Goal: Information Seeking & Learning: Check status

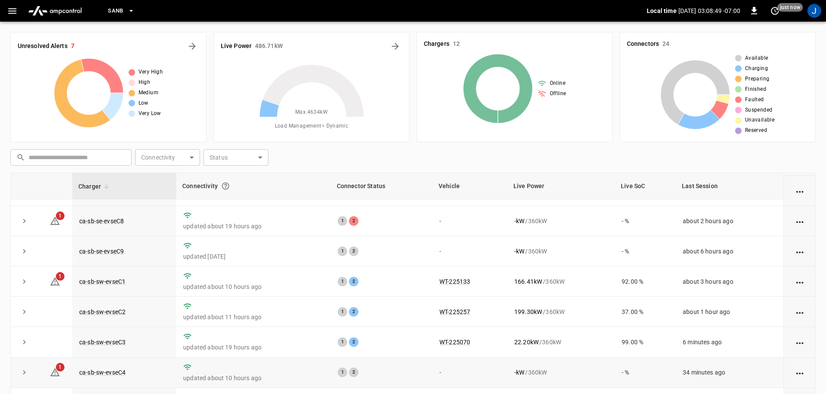
scroll to position [88, 0]
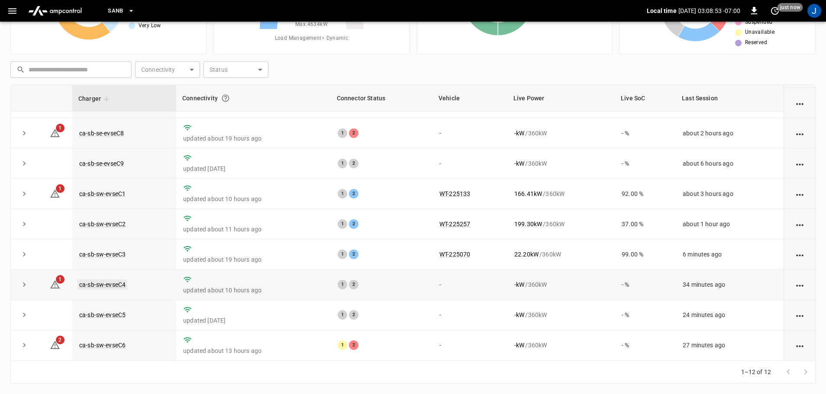
click at [113, 282] on link "ca-sb-sw-evseC4" at bounding box center [102, 285] width 50 height 10
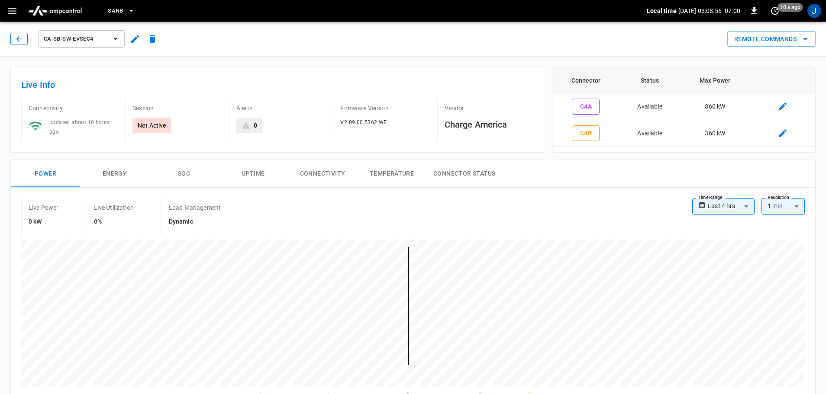
click at [18, 37] on icon "button" at bounding box center [19, 39] width 6 height 6
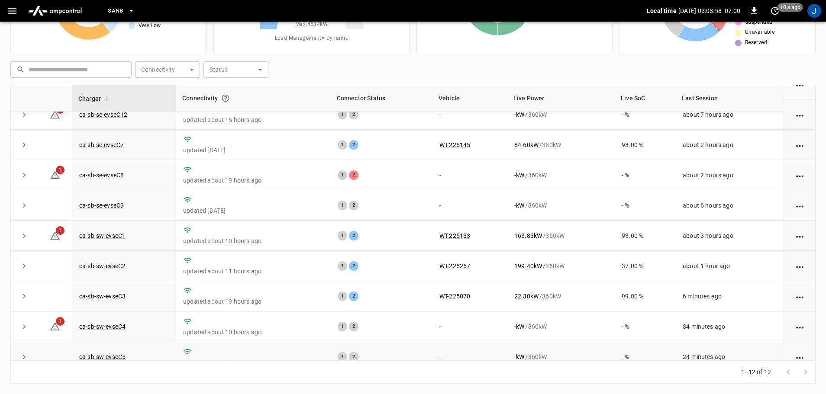
scroll to position [120, 0]
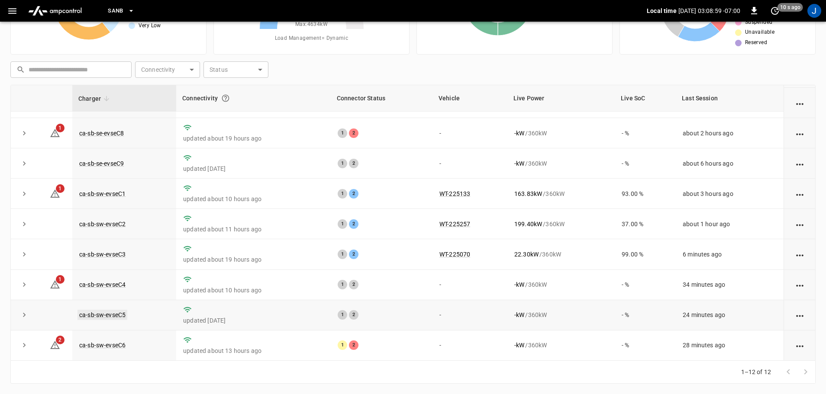
click at [102, 316] on link "ca-sb-sw-evseC5" at bounding box center [102, 315] width 50 height 10
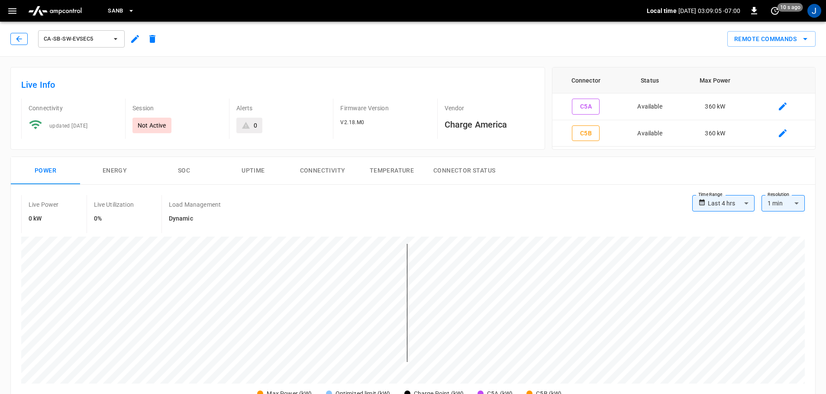
click at [19, 42] on icon "button" at bounding box center [19, 39] width 9 height 9
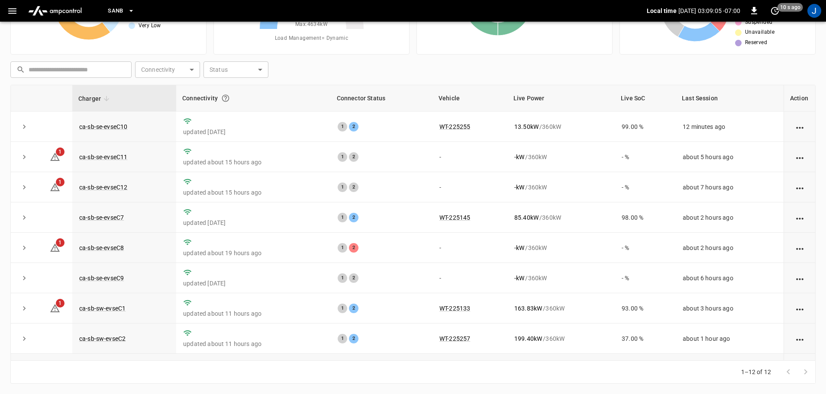
scroll to position [120, 0]
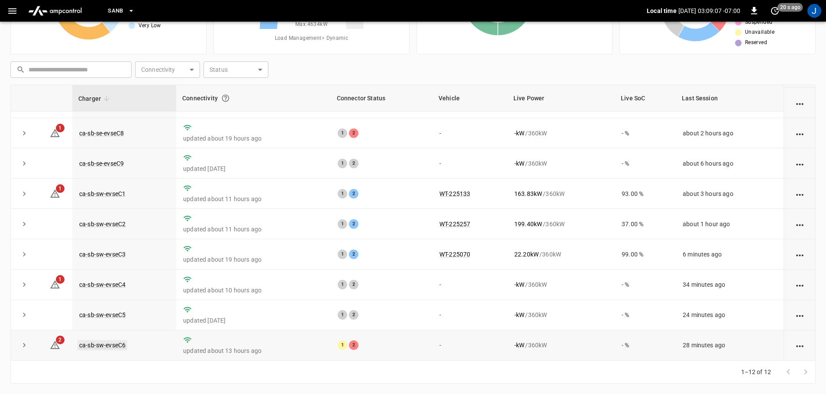
click at [106, 343] on link "ca-sb-sw-evseC6" at bounding box center [102, 345] width 50 height 10
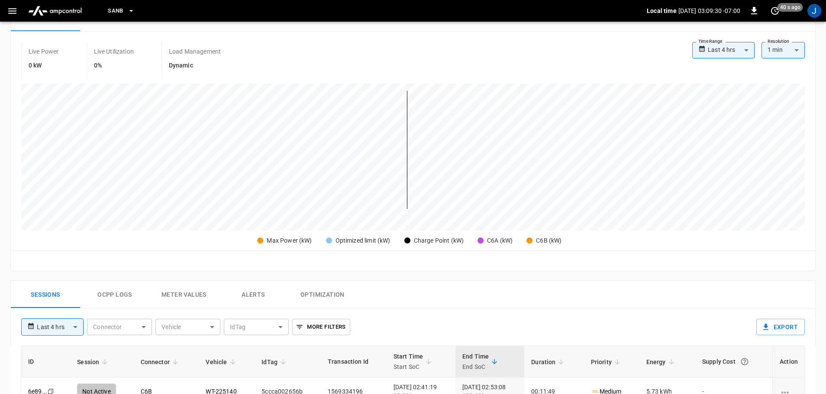
scroll to position [87, 0]
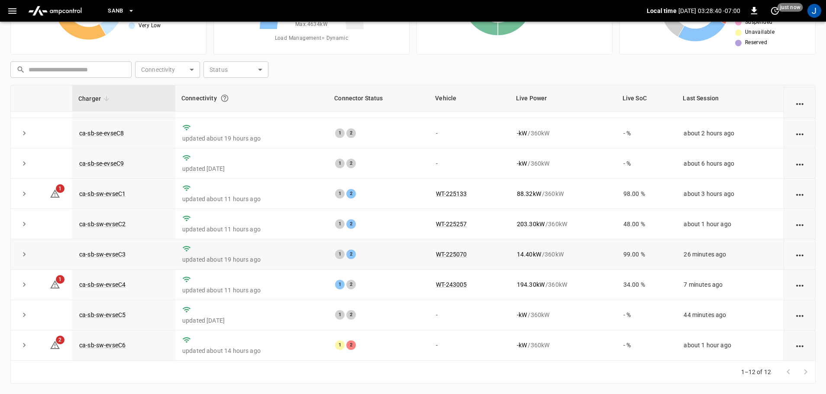
scroll to position [120, 0]
